Goal: Information Seeking & Learning: Learn about a topic

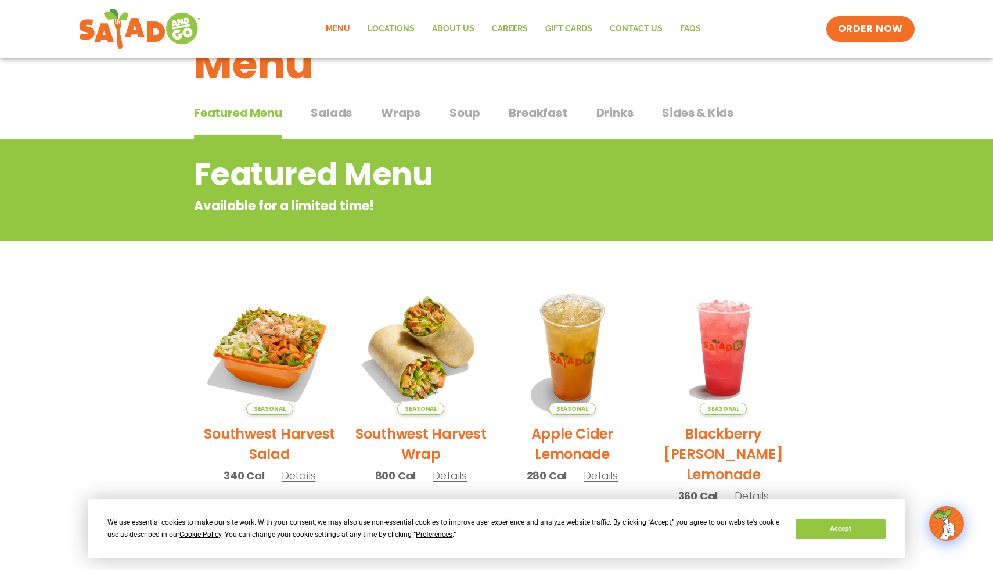
scroll to position [49, 0]
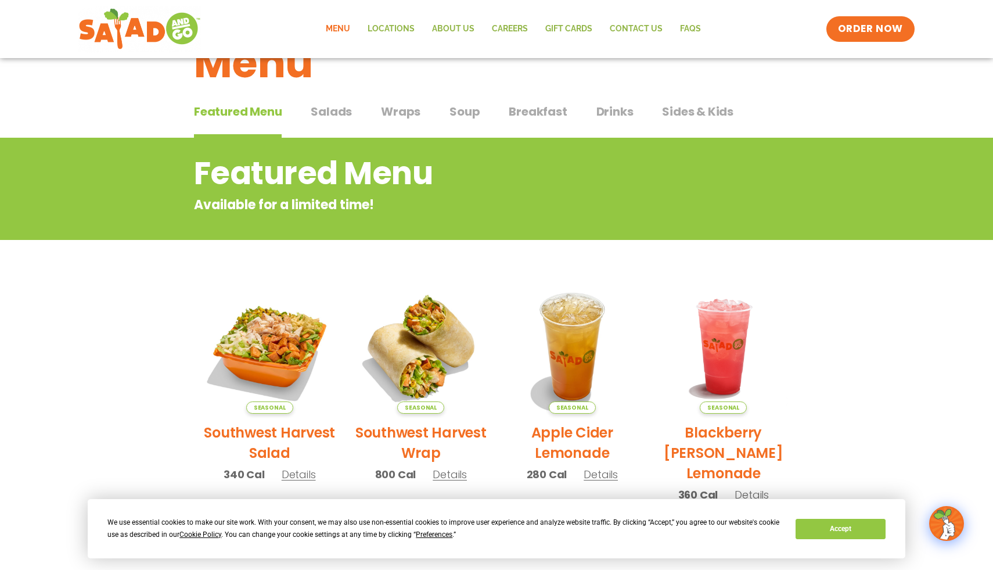
click at [335, 121] on button "Salads Salads" at bounding box center [331, 120] width 41 height 35
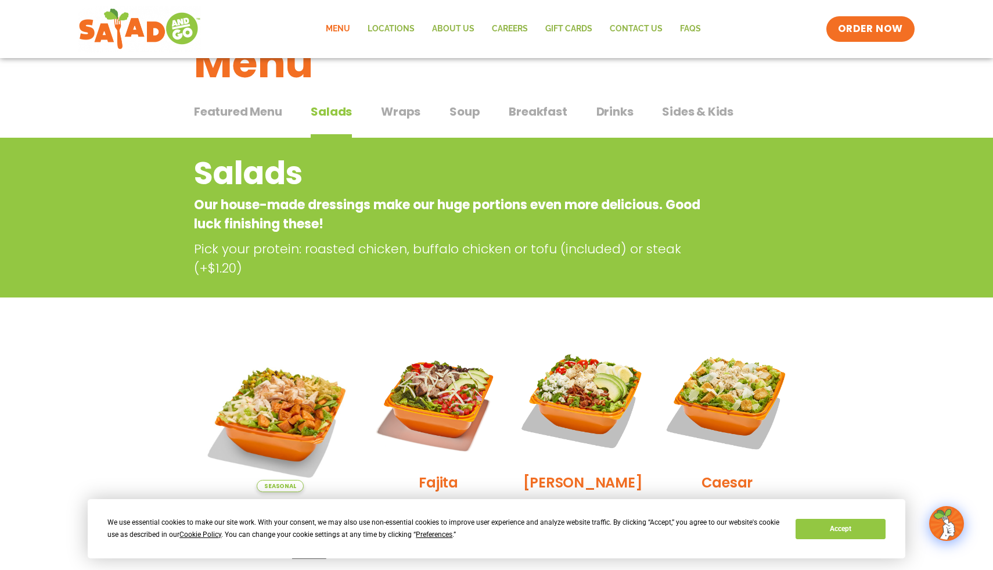
click at [401, 120] on button "Wraps Wraps" at bounding box center [401, 120] width 40 height 35
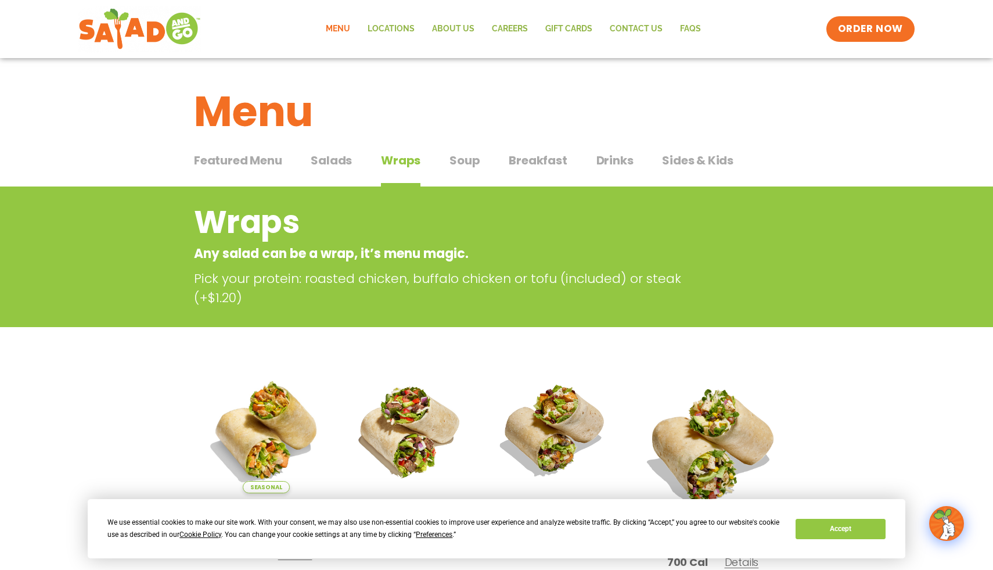
drag, startPoint x: 354, startPoint y: 137, endPoint x: 348, endPoint y: 149, distance: 13.8
click at [354, 137] on h1 "Menu" at bounding box center [496, 111] width 605 height 63
click at [323, 161] on span "Salads" at bounding box center [331, 160] width 41 height 17
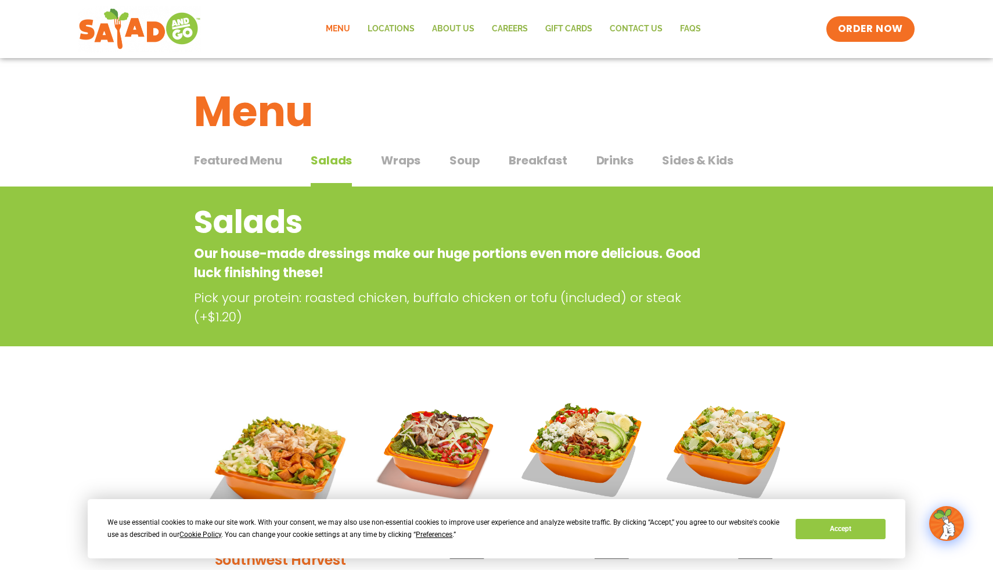
click at [400, 156] on span "Wraps" at bounding box center [401, 160] width 40 height 17
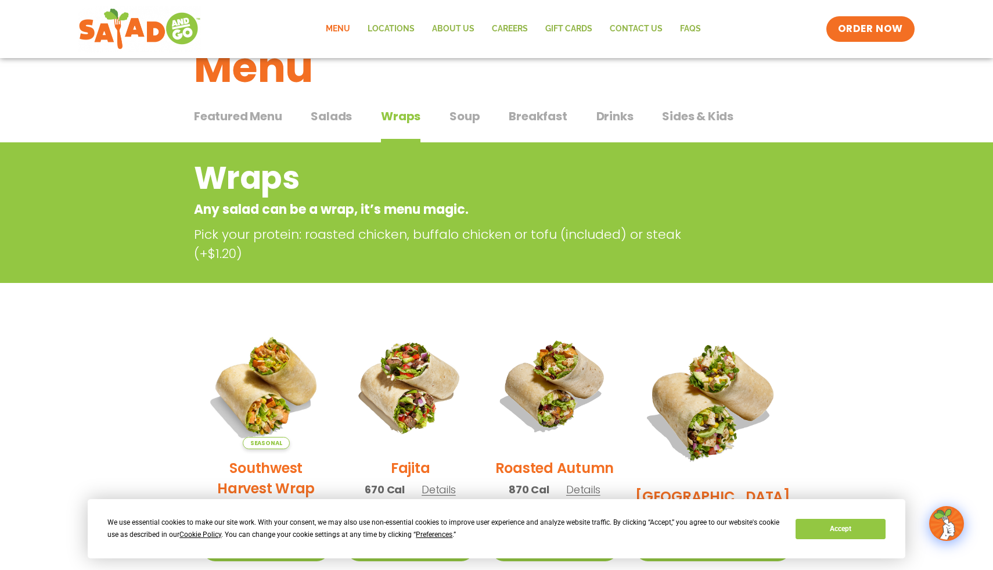
scroll to position [28, 0]
